Goal: Task Accomplishment & Management: Manage account settings

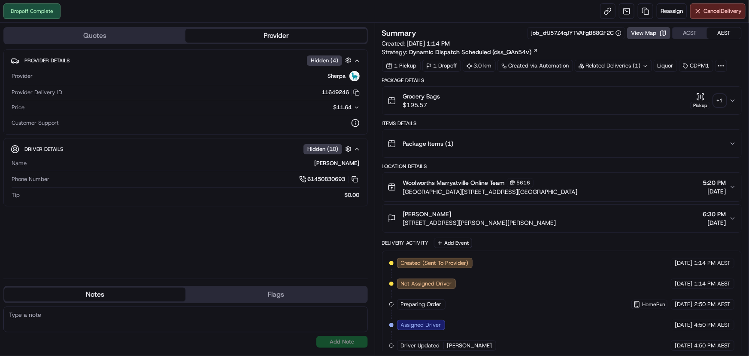
scroll to position [210, 0]
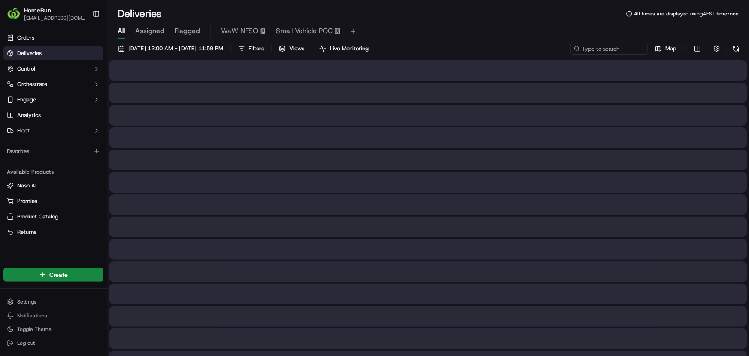
click at [192, 30] on span "Flagged" at bounding box center [187, 31] width 25 height 10
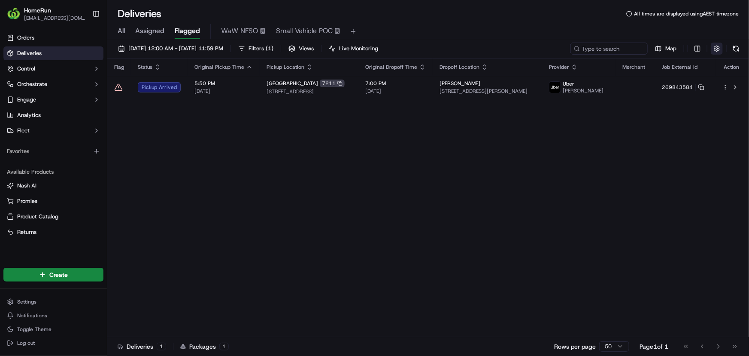
click at [718, 49] on button "button" at bounding box center [717, 49] width 12 height 12
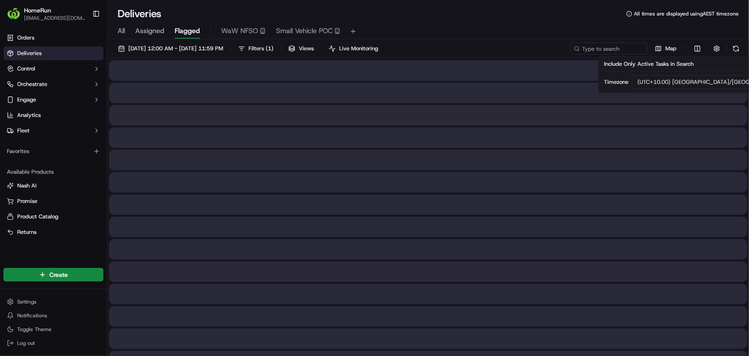
type button "on"
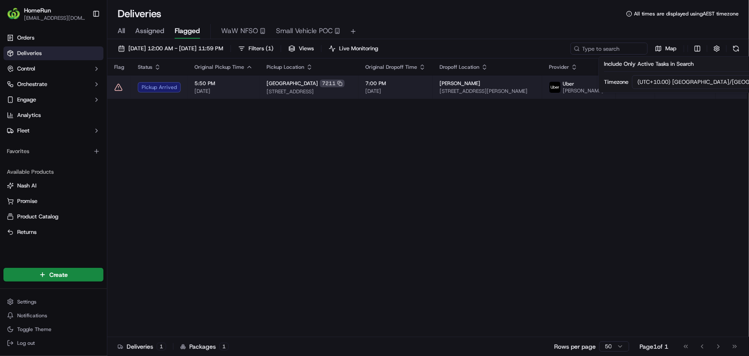
click at [117, 89] on icon at bounding box center [118, 87] width 9 height 9
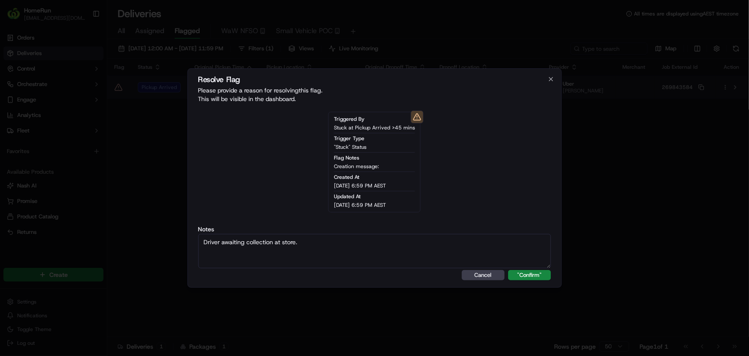
type textarea "Driver awaiting collection at store."
click at [508, 270] on button ""Confirm"" at bounding box center [529, 275] width 43 height 10
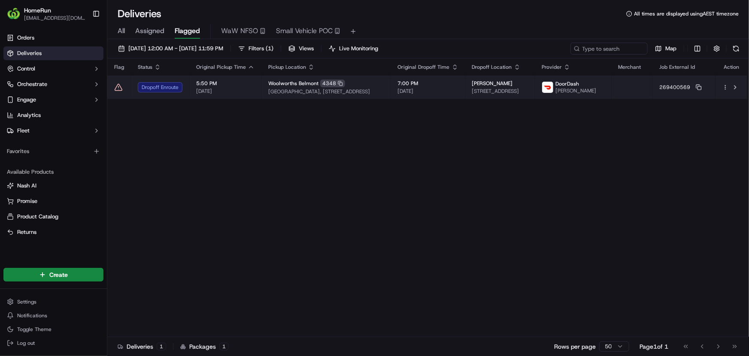
click at [158, 86] on div "Dropoff Enroute" at bounding box center [160, 87] width 45 height 10
click at [119, 91] on icon at bounding box center [118, 87] width 9 height 9
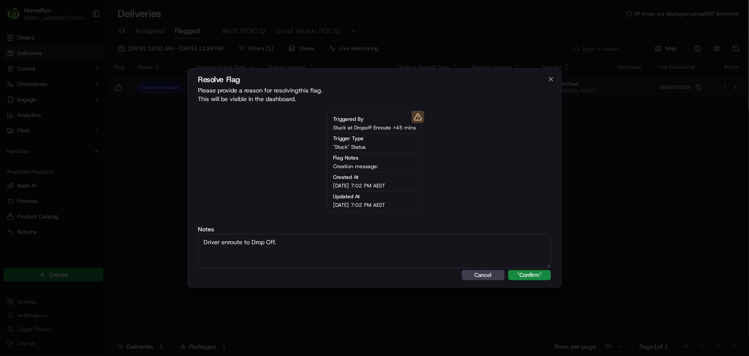
type textarea "Driver enroute to Drop Off."
click at [508, 270] on button ""Confirm"" at bounding box center [529, 275] width 43 height 10
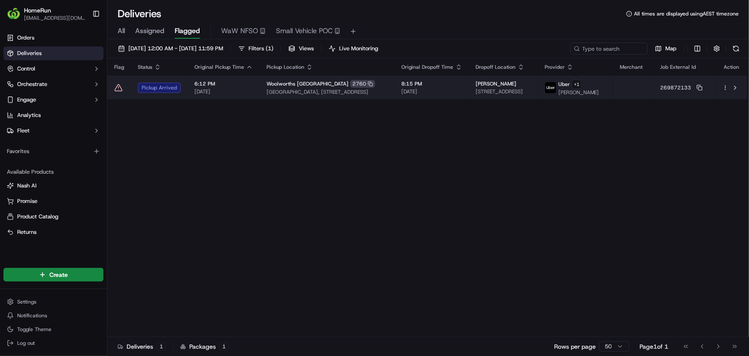
click at [120, 88] on icon at bounding box center [118, 87] width 9 height 9
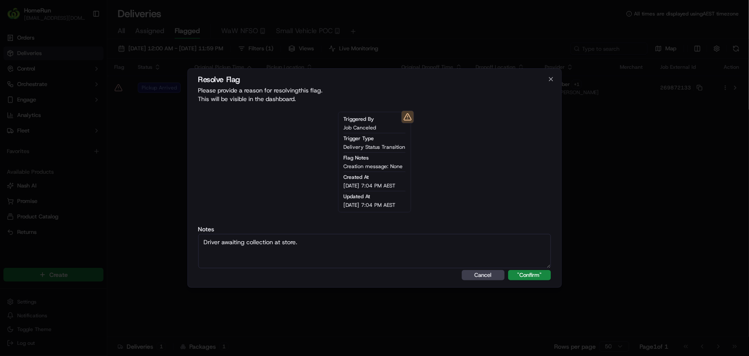
type textarea "Driver awaiting collection at store."
click at [508, 270] on button ""Confirm"" at bounding box center [529, 275] width 43 height 10
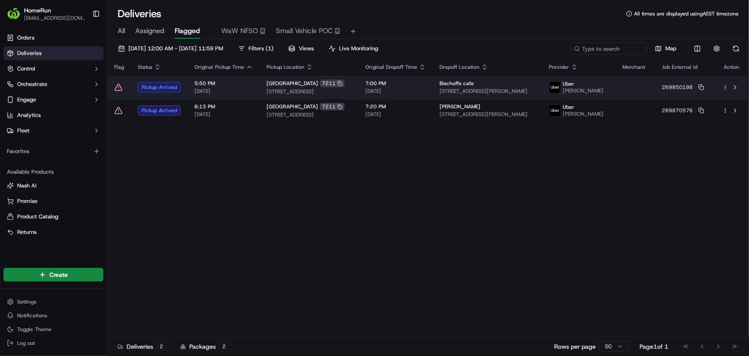
click at [119, 87] on icon at bounding box center [118, 87] width 9 height 9
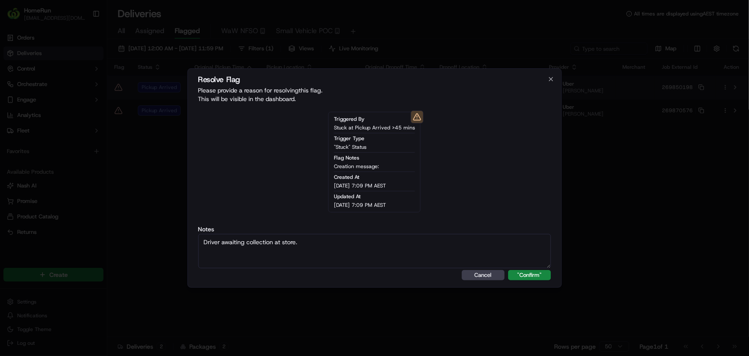
type textarea "Driver awaiting collection at store."
click at [508, 270] on button ""Confirm"" at bounding box center [529, 275] width 43 height 10
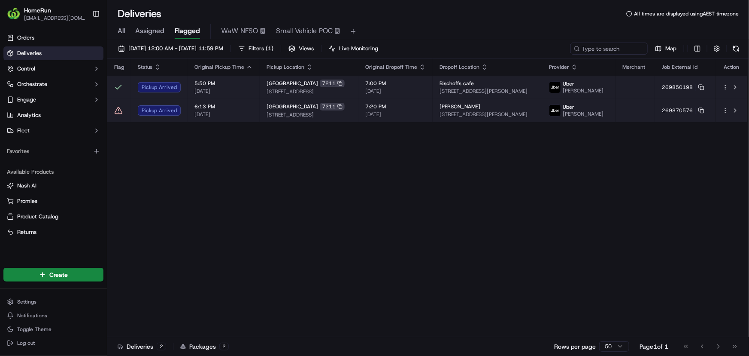
click at [117, 108] on icon at bounding box center [118, 110] width 7 height 6
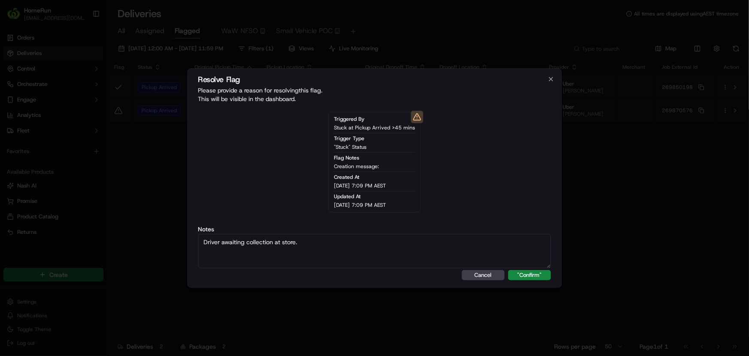
type textarea "Driver awaiting collection at store."
click at [508, 270] on button ""Confirm"" at bounding box center [529, 275] width 43 height 10
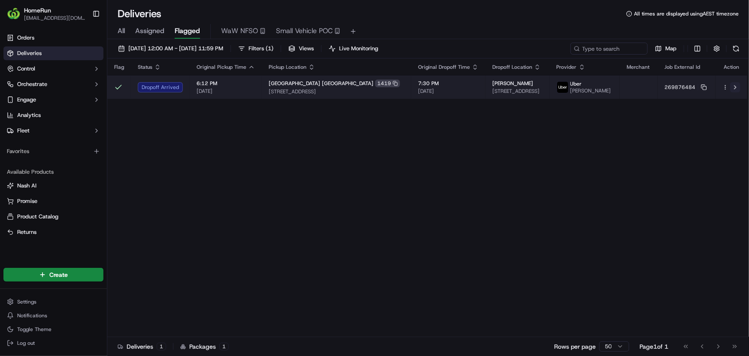
click at [735, 90] on button at bounding box center [736, 87] width 10 height 10
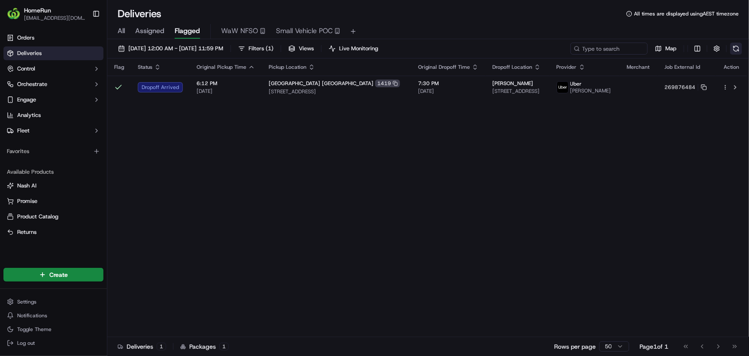
click at [735, 47] on button at bounding box center [737, 49] width 12 height 12
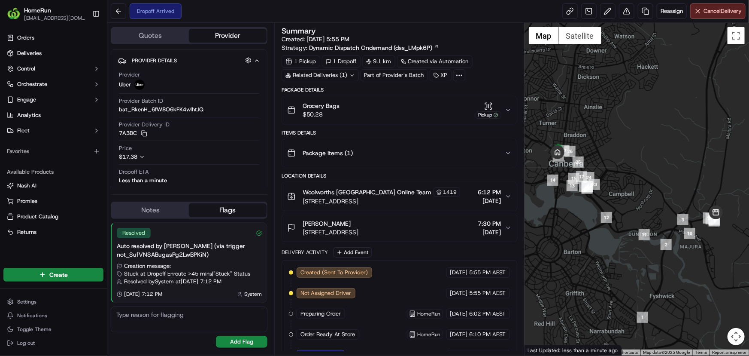
drag, startPoint x: 208, startPoint y: 241, endPoint x: 282, endPoint y: 251, distance: 74.5
drag, startPoint x: 142, startPoint y: 265, endPoint x: 237, endPoint y: 259, distance: 95.1
drag, startPoint x: 165, startPoint y: 271, endPoint x: 238, endPoint y: 270, distance: 72.6
click at [198, 267] on div "Creation message:" at bounding box center [189, 266] width 145 height 8
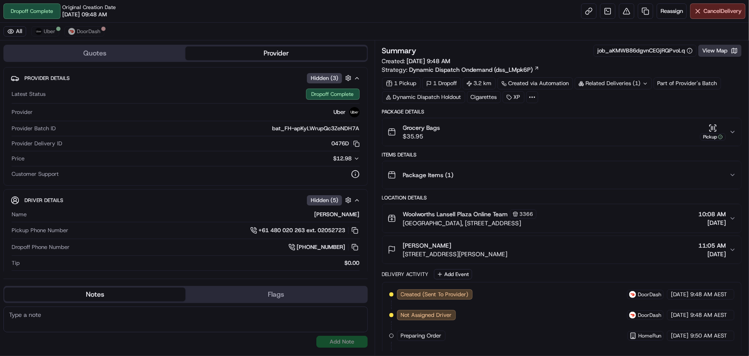
click at [715, 50] on button "View Map" at bounding box center [720, 51] width 43 height 12
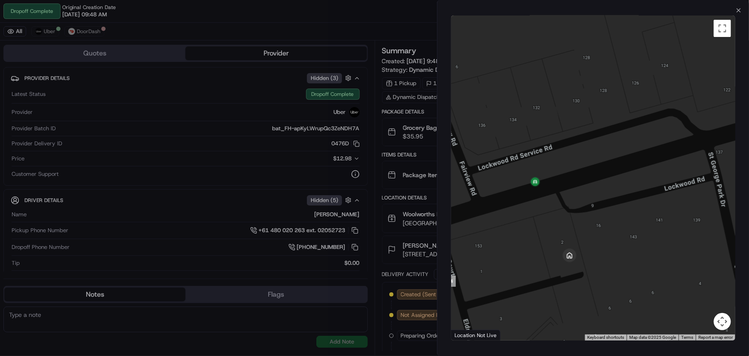
drag, startPoint x: 204, startPoint y: 137, endPoint x: 199, endPoint y: 133, distance: 6.1
click at [199, 133] on div at bounding box center [374, 178] width 749 height 356
